Goal: Transaction & Acquisition: Obtain resource

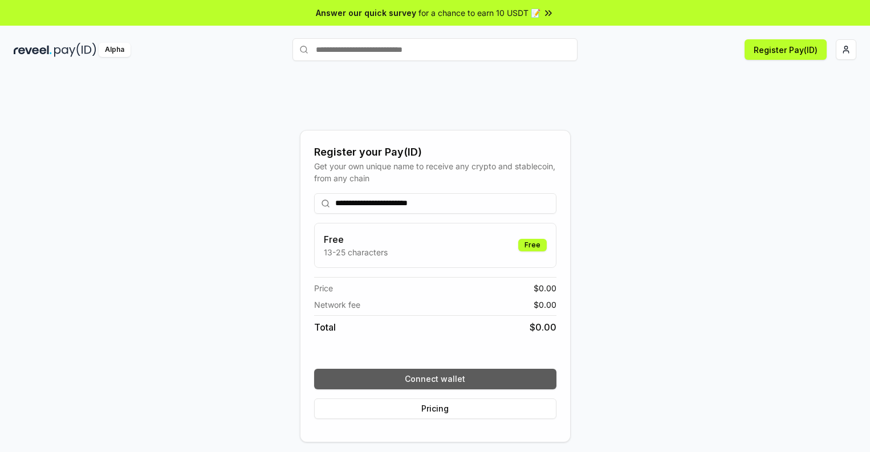
type input "**********"
click at [435, 379] on button "Connect wallet" at bounding box center [435, 379] width 242 height 21
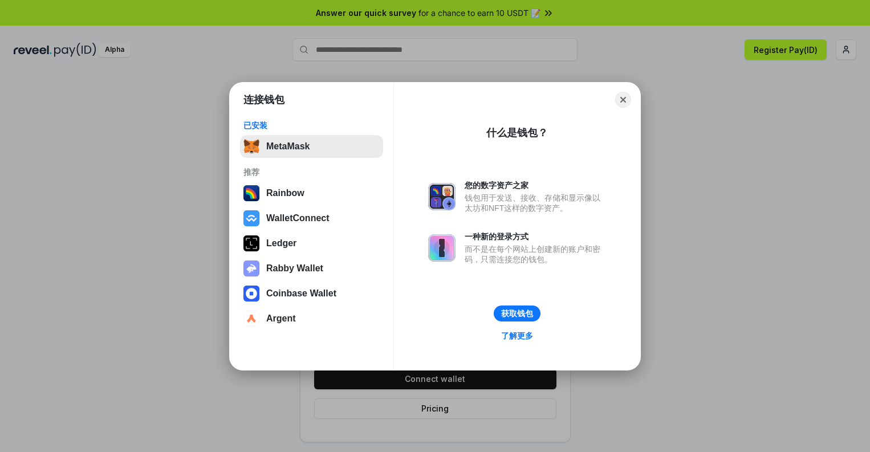
click at [311, 146] on button "MetaMask" at bounding box center [311, 146] width 143 height 23
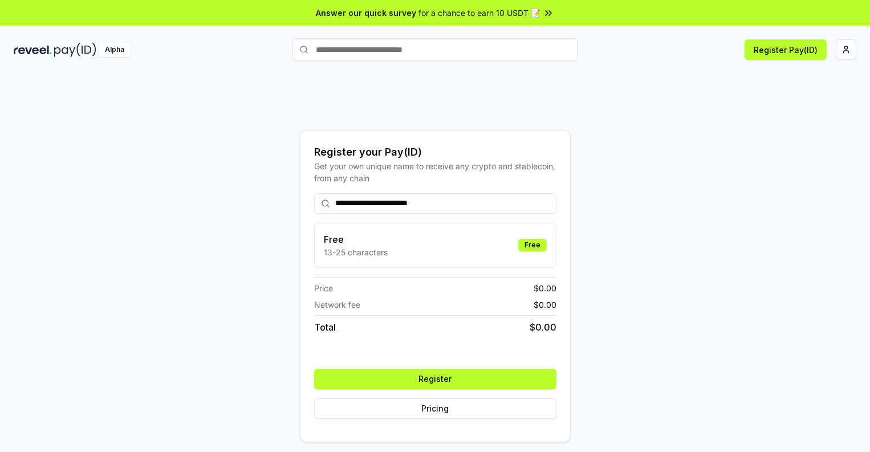
click at [435, 379] on button "Register" at bounding box center [435, 379] width 242 height 21
